Goal: Transaction & Acquisition: Purchase product/service

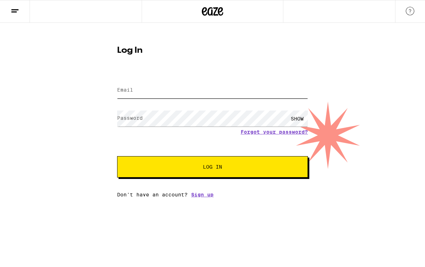
type input "[EMAIL_ADDRESS][DOMAIN_NAME]"
click at [213, 168] on button "Log In" at bounding box center [212, 166] width 191 height 21
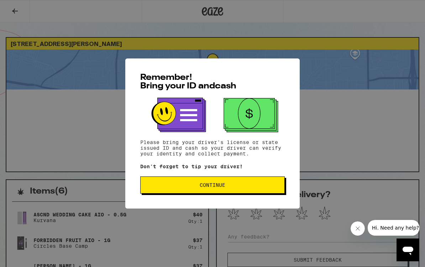
click at [213, 192] on button "Continue" at bounding box center [212, 184] width 145 height 17
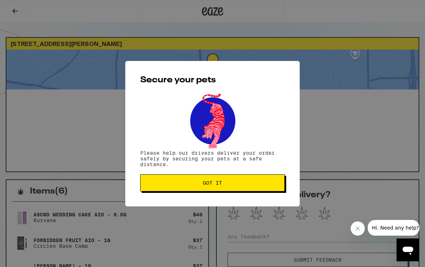
click at [213, 191] on button "Got it" at bounding box center [212, 182] width 145 height 17
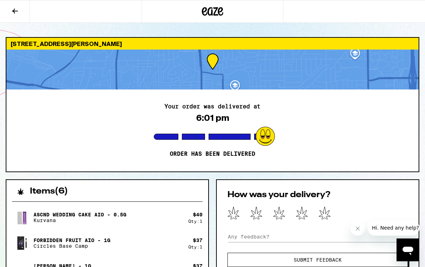
click at [62, 94] on div "Your order was delivered at 6:01 pm Order has been delivered" at bounding box center [212, 130] width 412 height 82
click at [212, 14] on icon at bounding box center [213, 11] width 11 height 9
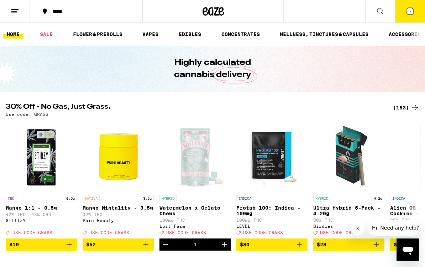
click at [410, 11] on span "7" at bounding box center [410, 12] width 2 height 4
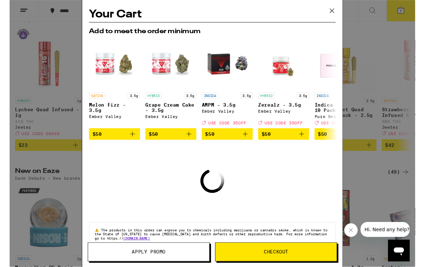
scroll to position [416, 0]
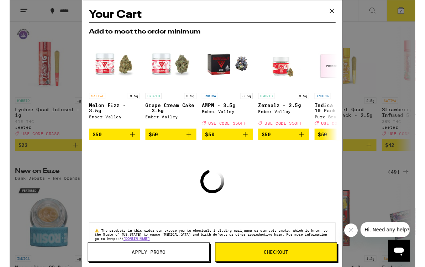
click at [341, 11] on icon at bounding box center [338, 11] width 11 height 11
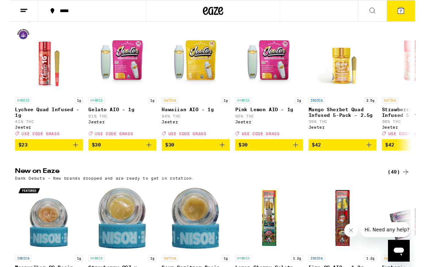
click at [413, 11] on icon at bounding box center [410, 11] width 6 height 6
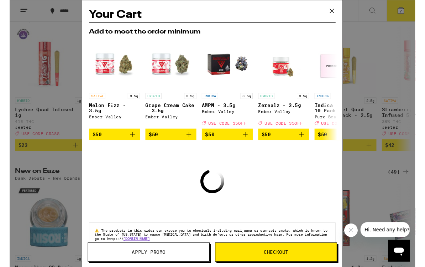
click at [264, 266] on button "Checkout" at bounding box center [279, 264] width 128 height 20
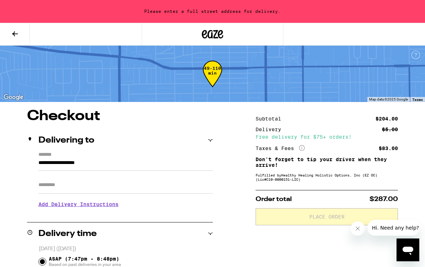
click at [16, 34] on icon at bounding box center [15, 33] width 6 height 5
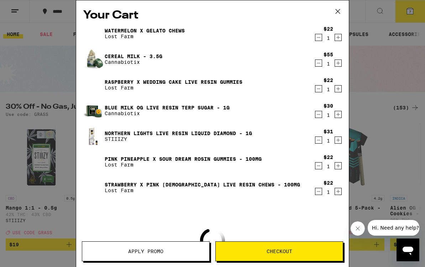
drag, startPoint x: 320, startPoint y: 40, endPoint x: 318, endPoint y: 37, distance: 4.2
click at [320, 40] on icon "Decrement" at bounding box center [319, 37] width 6 height 9
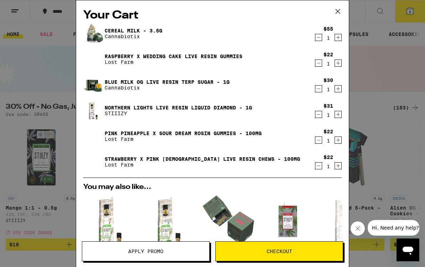
click at [318, 38] on icon "Decrement" at bounding box center [319, 37] width 6 height 9
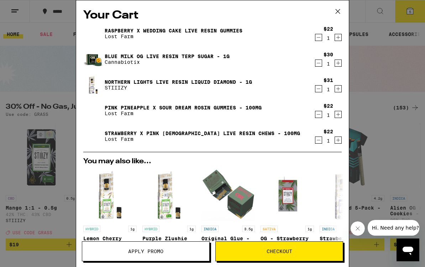
click at [318, 38] on icon "Decrement" at bounding box center [319, 37] width 6 height 9
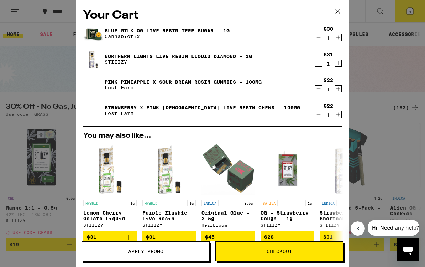
click at [318, 38] on icon "Decrement" at bounding box center [319, 37] width 6 height 9
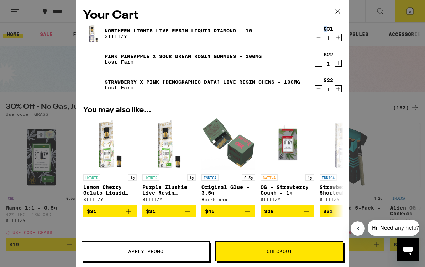
click at [318, 38] on icon "Decrement" at bounding box center [319, 37] width 6 height 9
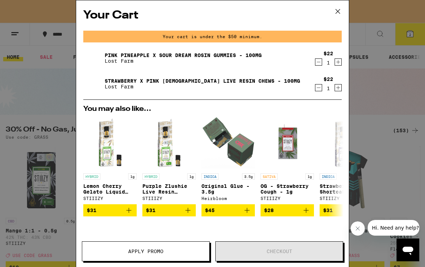
click at [318, 38] on div "Your cart is under the $50 minimum." at bounding box center [212, 37] width 259 height 12
click at [320, 62] on icon "Decrement" at bounding box center [319, 62] width 6 height 9
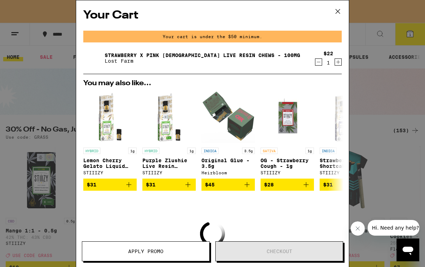
click at [319, 65] on icon "Decrement" at bounding box center [319, 62] width 6 height 9
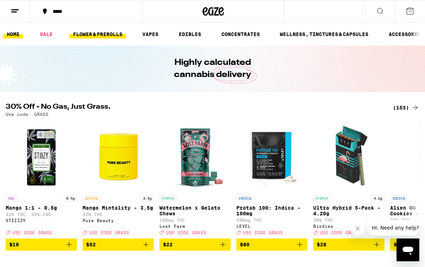
click at [106, 32] on link "FLOWER & PREROLLS" at bounding box center [97, 34] width 57 height 9
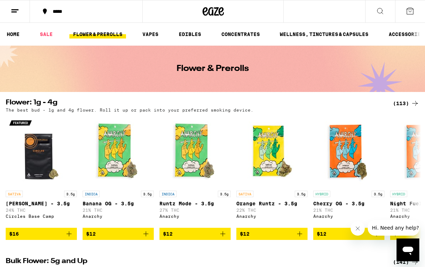
click at [401, 105] on div "(113)" at bounding box center [406, 103] width 26 height 9
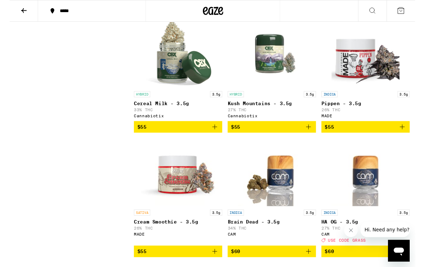
scroll to position [4291, 0]
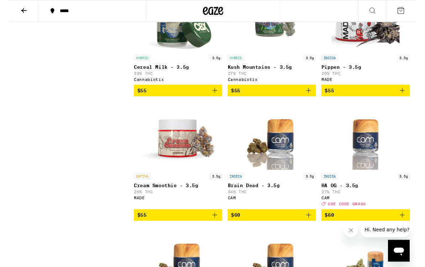
click at [184, 99] on span "$55" at bounding box center [176, 94] width 85 height 9
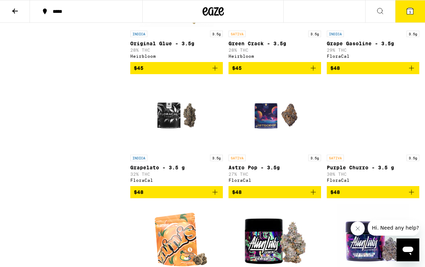
scroll to position [3046, 0]
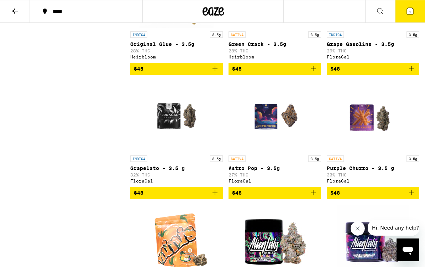
click at [215, 73] on icon "Add to bag" at bounding box center [215, 68] width 9 height 9
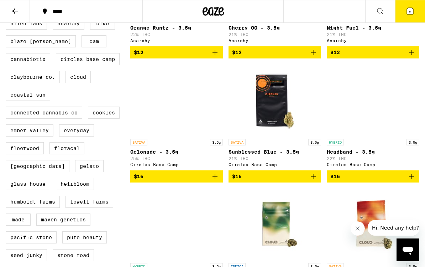
scroll to position [0, 0]
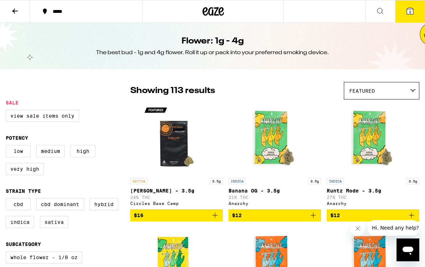
click at [210, 12] on icon at bounding box center [213, 11] width 21 height 13
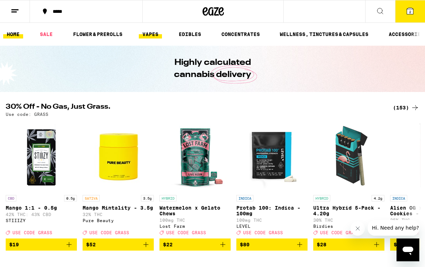
click at [158, 36] on link "VAPES" at bounding box center [150, 34] width 23 height 9
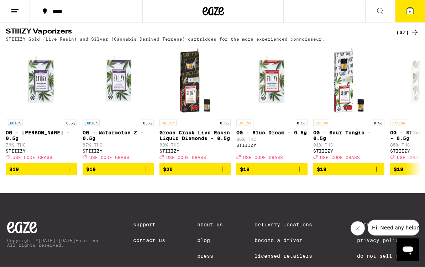
scroll to position [707, 0]
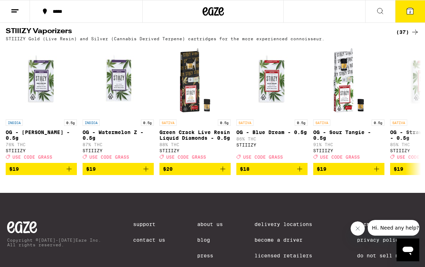
click at [402, 36] on div "(37)" at bounding box center [407, 32] width 23 height 9
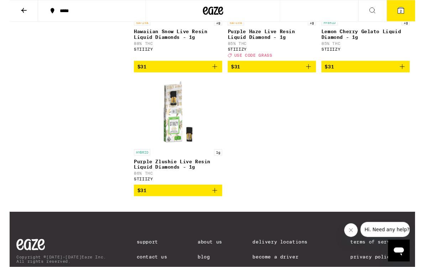
scroll to position [1610, 0]
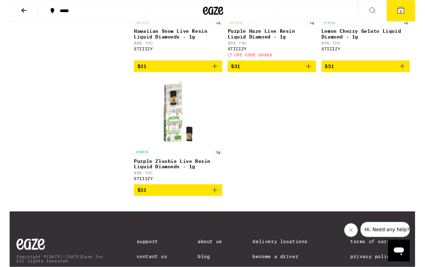
click at [215, 203] on icon "Add to bag" at bounding box center [215, 199] width 9 height 9
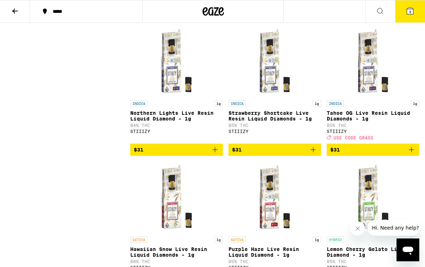
scroll to position [1389, 0]
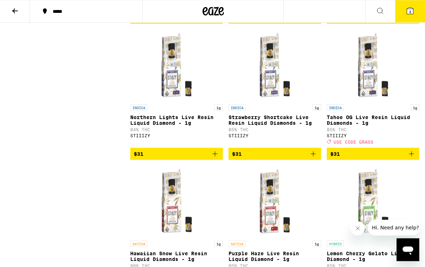
click at [211, 158] on icon "Add to bag" at bounding box center [215, 154] width 9 height 9
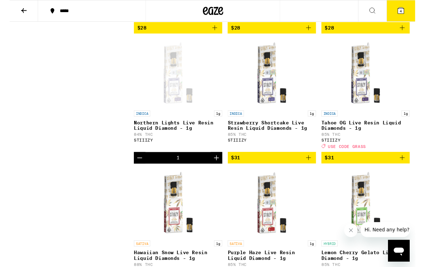
scroll to position [1378, 0]
click at [413, 168] on icon "Add to bag" at bounding box center [411, 165] width 5 height 5
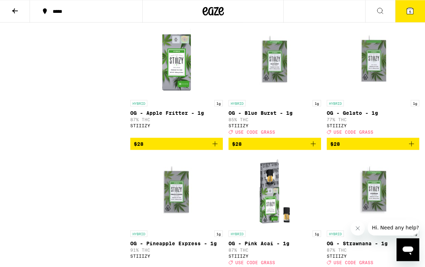
scroll to position [1127, 0]
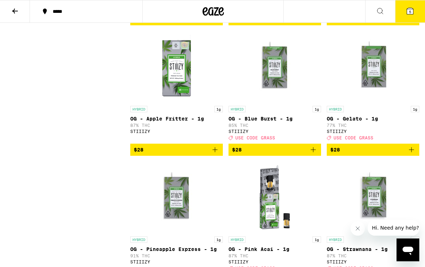
click at [214, 154] on icon "Add to bag" at bounding box center [215, 149] width 9 height 9
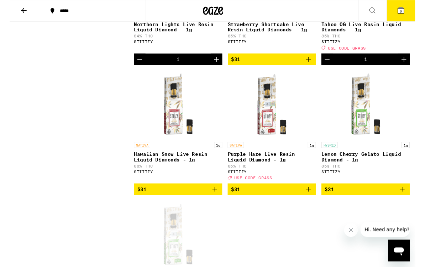
scroll to position [1513, 0]
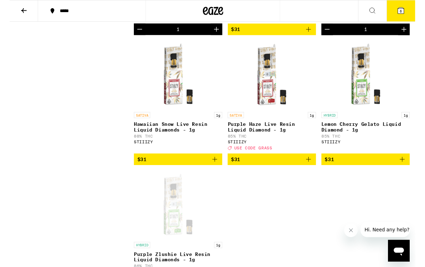
click at [312, 35] on icon "Add to bag" at bounding box center [313, 30] width 9 height 9
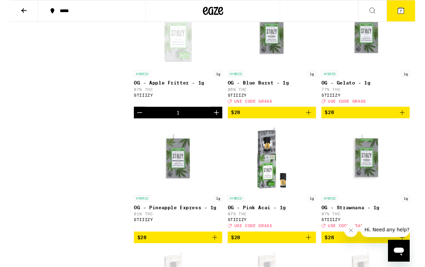
scroll to position [1160, 0]
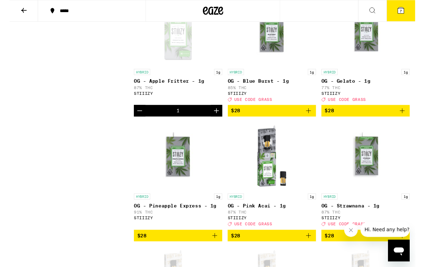
click at [413, 12] on icon at bounding box center [410, 11] width 6 height 6
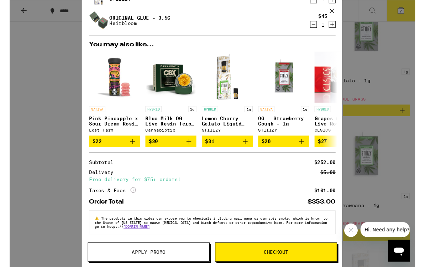
scroll to position [173, 0]
click at [291, 266] on button "Checkout" at bounding box center [279, 264] width 128 height 20
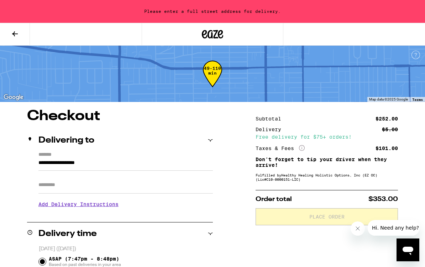
click at [131, 160] on input "**********" at bounding box center [125, 164] width 175 height 12
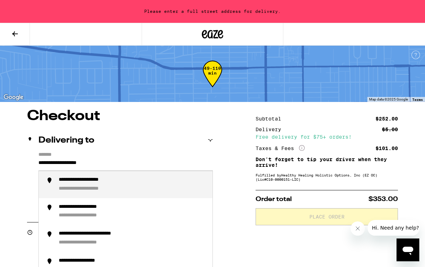
click at [151, 166] on input "**********" at bounding box center [125, 164] width 175 height 12
type input "*"
click at [124, 183] on div "**********" at bounding box center [133, 185] width 148 height 16
type input "**********"
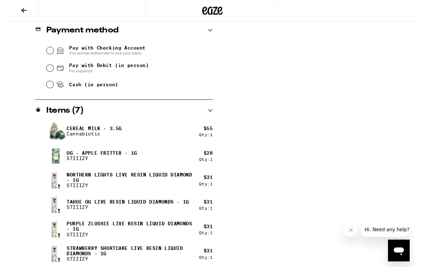
scroll to position [313, 0]
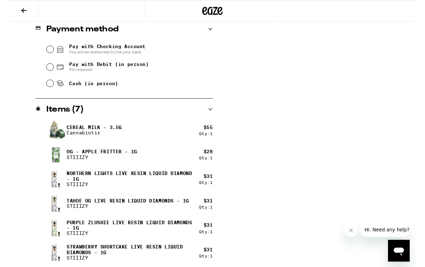
click at [56, 89] on icon at bounding box center [53, 88] width 5 height 2
click at [46, 91] on input "Cash (in person)" at bounding box center [42, 87] width 7 height 7
radio input "true"
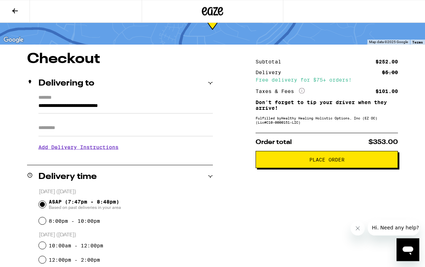
scroll to position [0, 0]
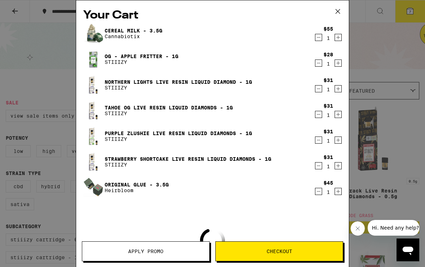
click at [211, 8] on div "Your Cart Cereal Milk - 3.5g Cannabiotix $55 1 OG - Apple Fritter - 1g STIIIZY …" at bounding box center [212, 133] width 425 height 267
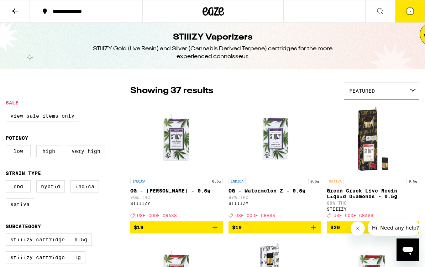
click at [211, 8] on icon at bounding box center [213, 11] width 11 height 9
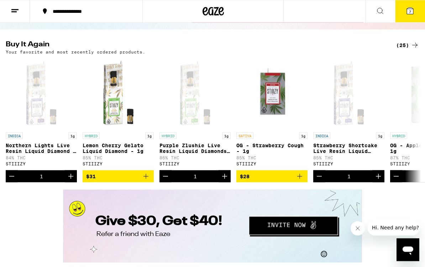
scroll to position [4, 0]
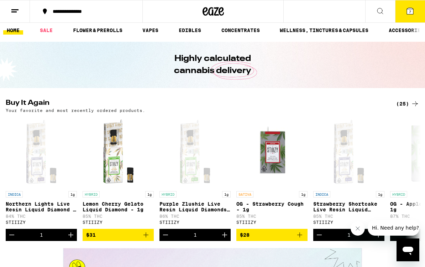
click at [412, 14] on icon at bounding box center [410, 11] width 6 height 6
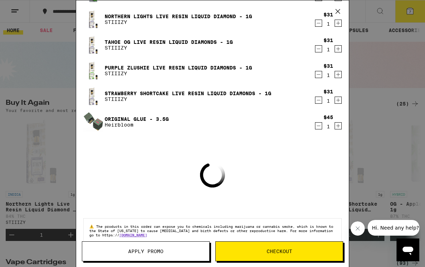
scroll to position [73, 0]
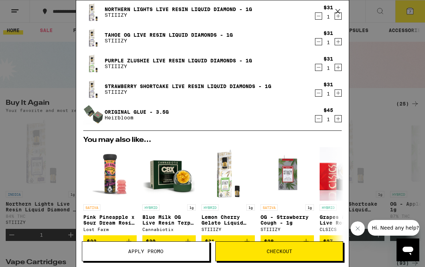
click at [170, 251] on span "Apply Promo" at bounding box center [145, 251] width 127 height 5
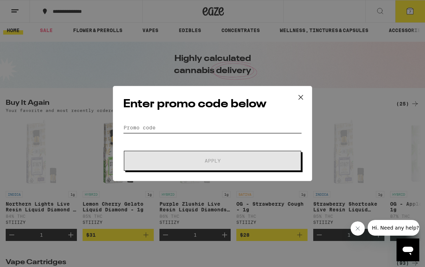
click at [197, 124] on input "Promo Code" at bounding box center [212, 127] width 179 height 11
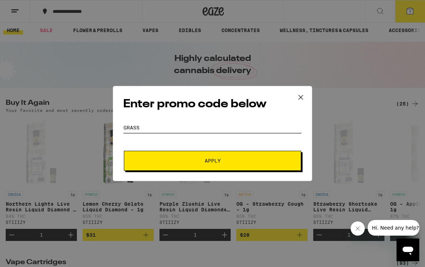
type input "Grass"
click at [206, 160] on span "Apply" at bounding box center [213, 160] width 16 height 5
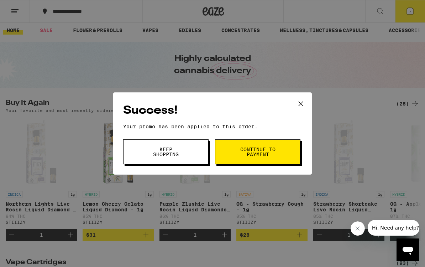
click at [250, 157] on span "Continue to payment" at bounding box center [258, 152] width 36 height 10
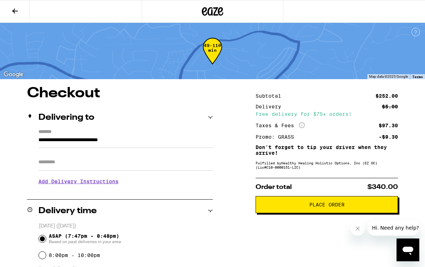
click at [321, 207] on span "Place Order" at bounding box center [326, 204] width 35 height 5
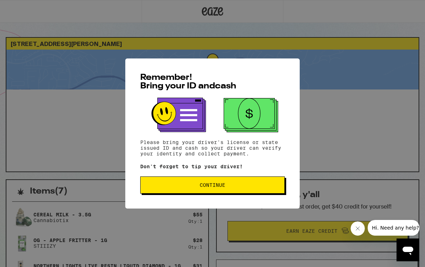
click at [251, 189] on button "Continue" at bounding box center [212, 184] width 145 height 17
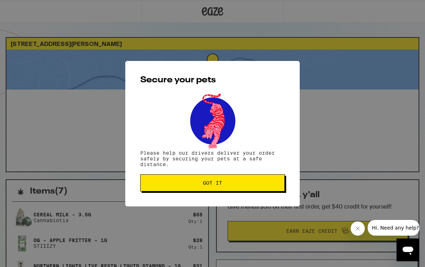
click at [249, 187] on button "Got it" at bounding box center [212, 182] width 145 height 17
